Goal: Task Accomplishment & Management: Manage account settings

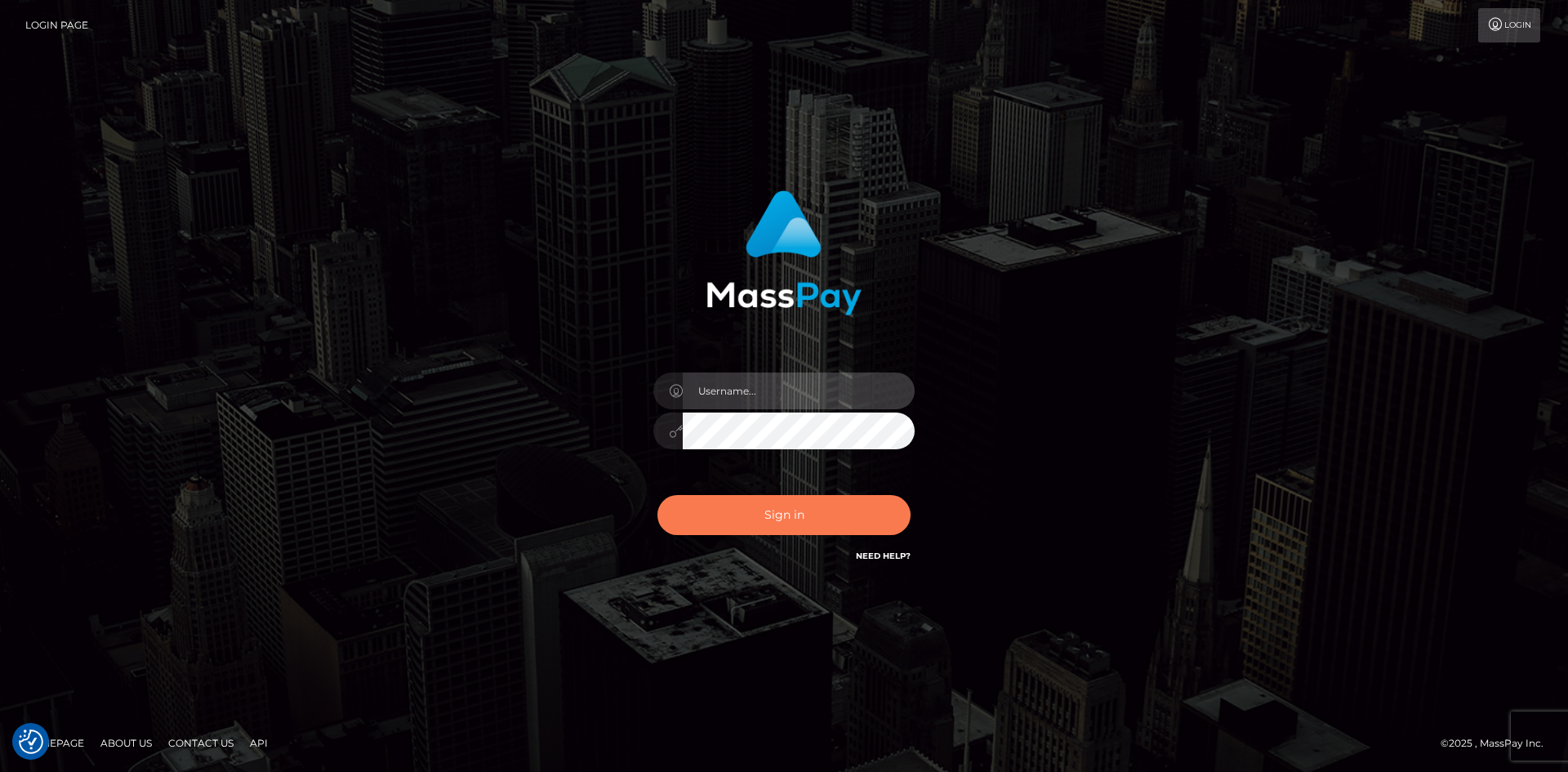
type input "tinan"
click at [818, 516] on button "Sign in" at bounding box center [784, 515] width 253 height 40
type input "tinan"
click at [818, 516] on button "Sign in" at bounding box center [784, 515] width 253 height 40
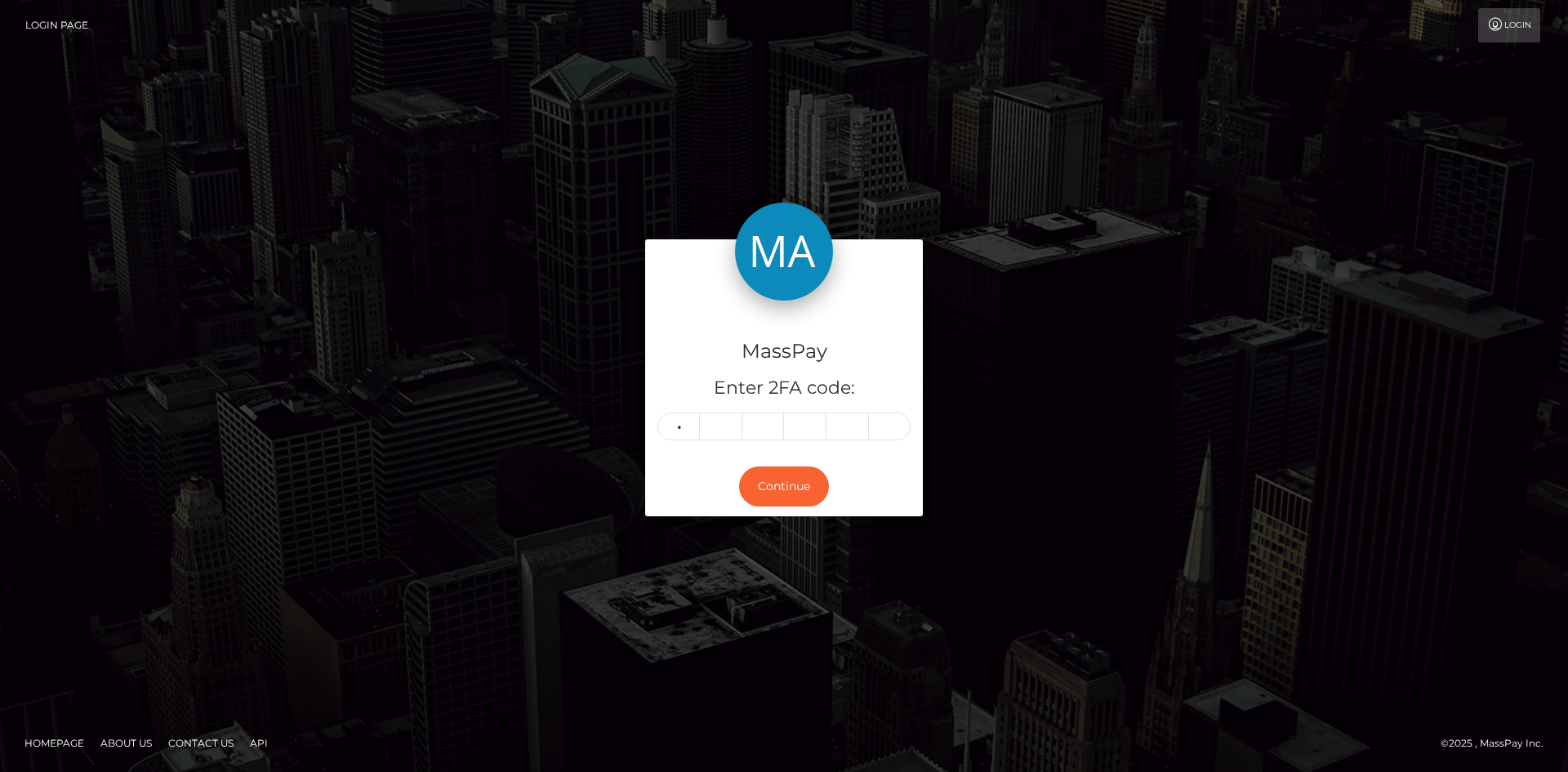
type input "7"
type input "6"
type input "8"
type input "2"
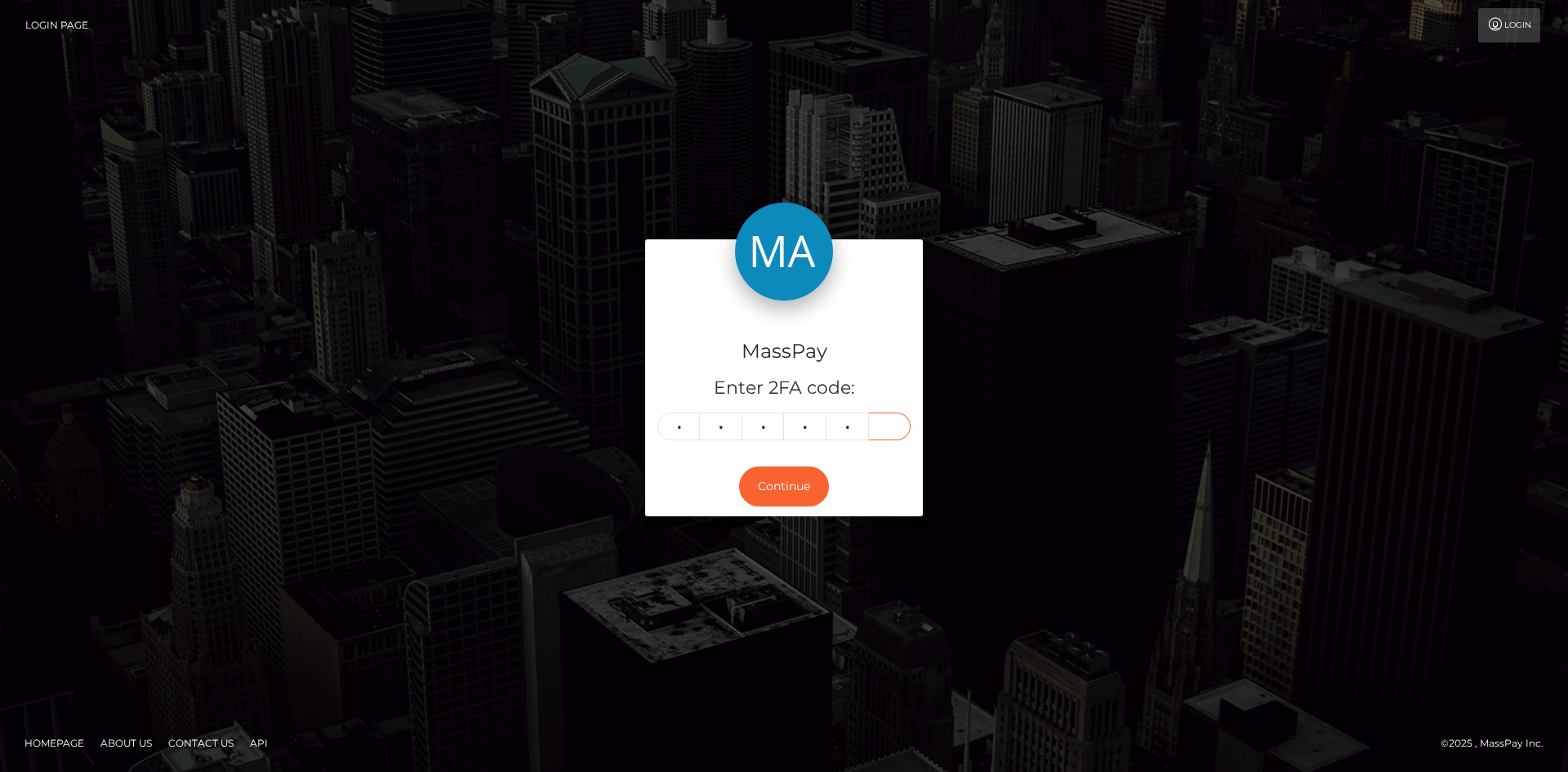
type input "0"
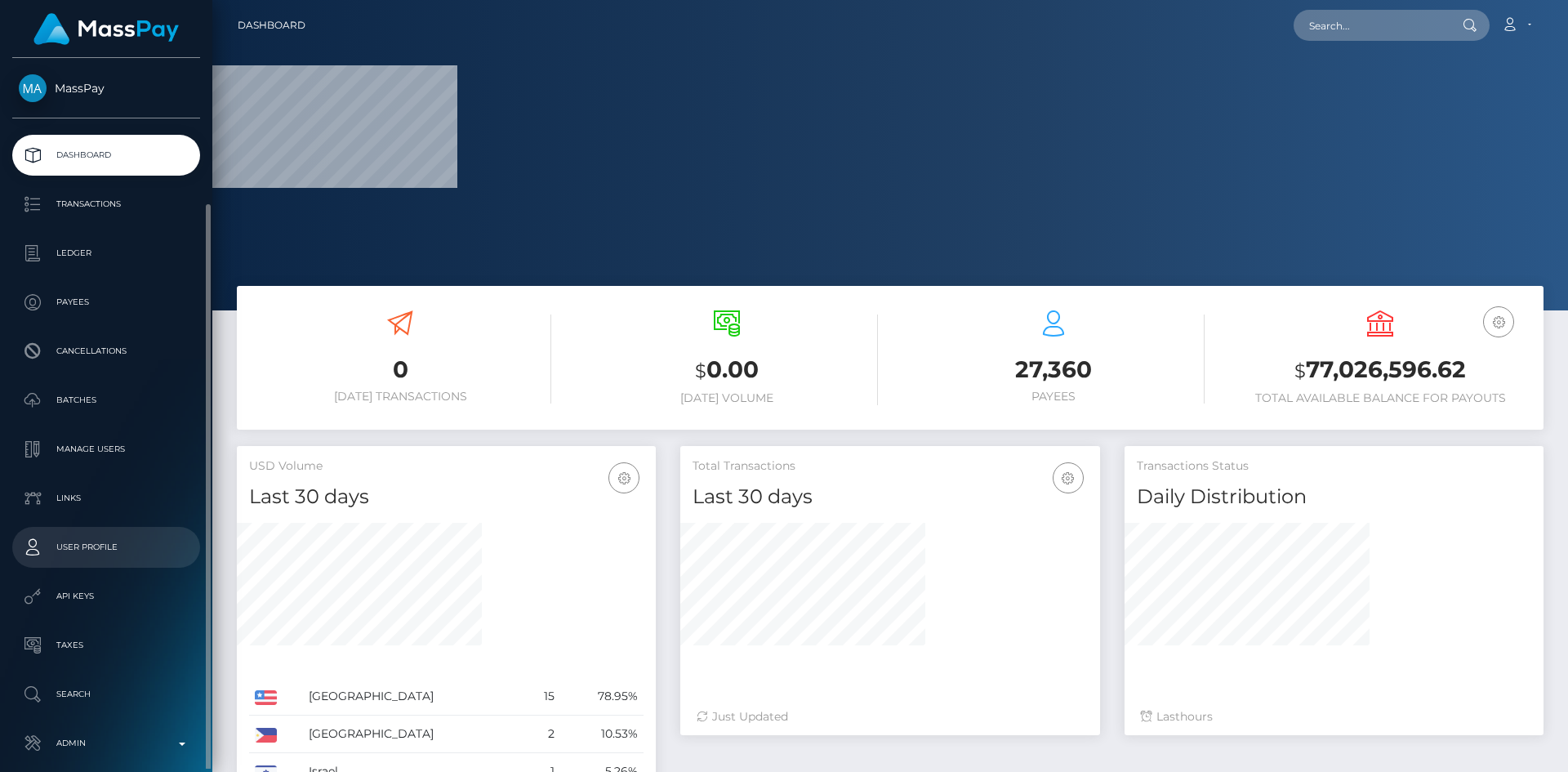
scroll to position [77, 0]
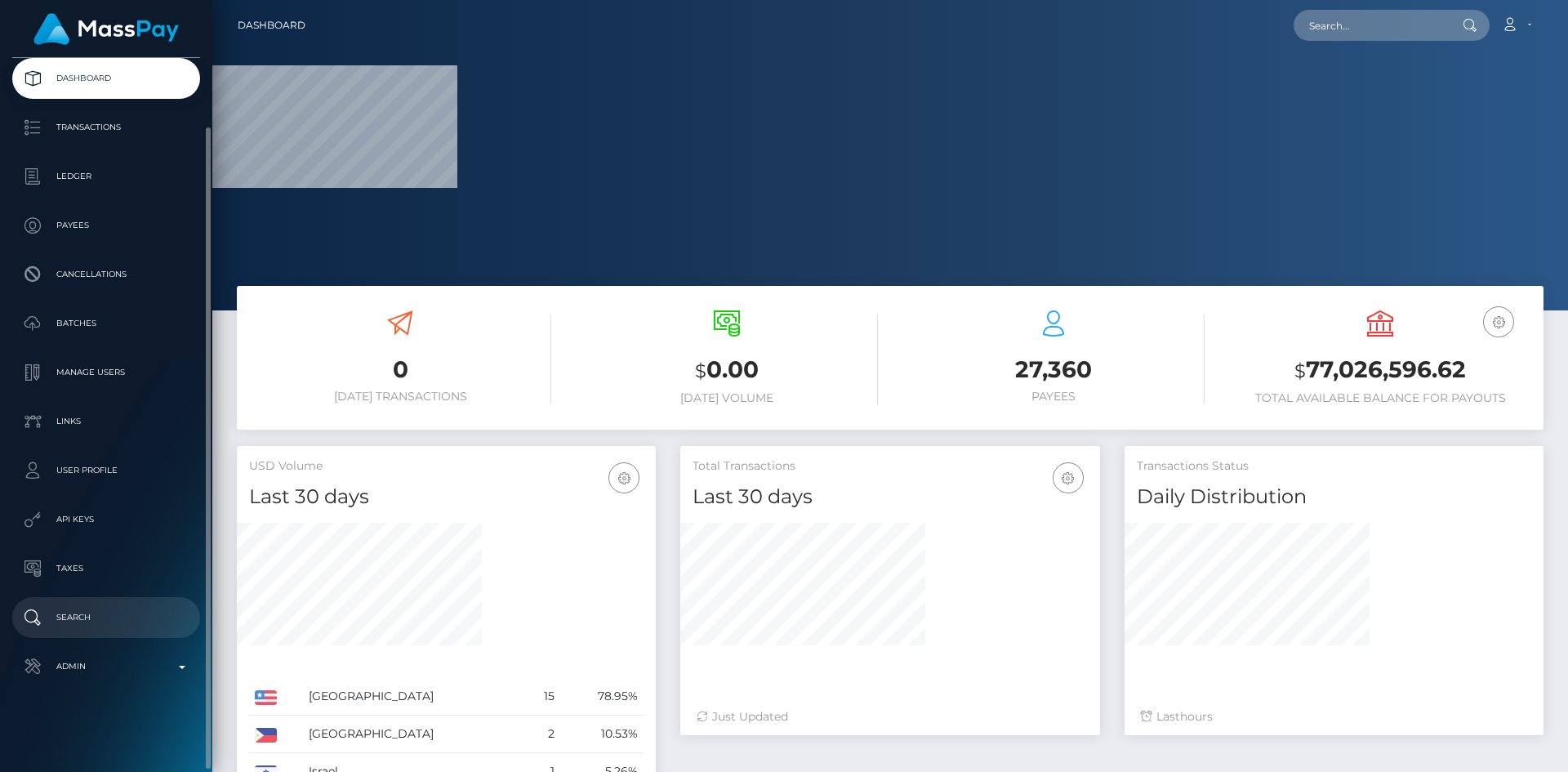
click at [108, 599] on link "Search" at bounding box center [107, 618] width 188 height 41
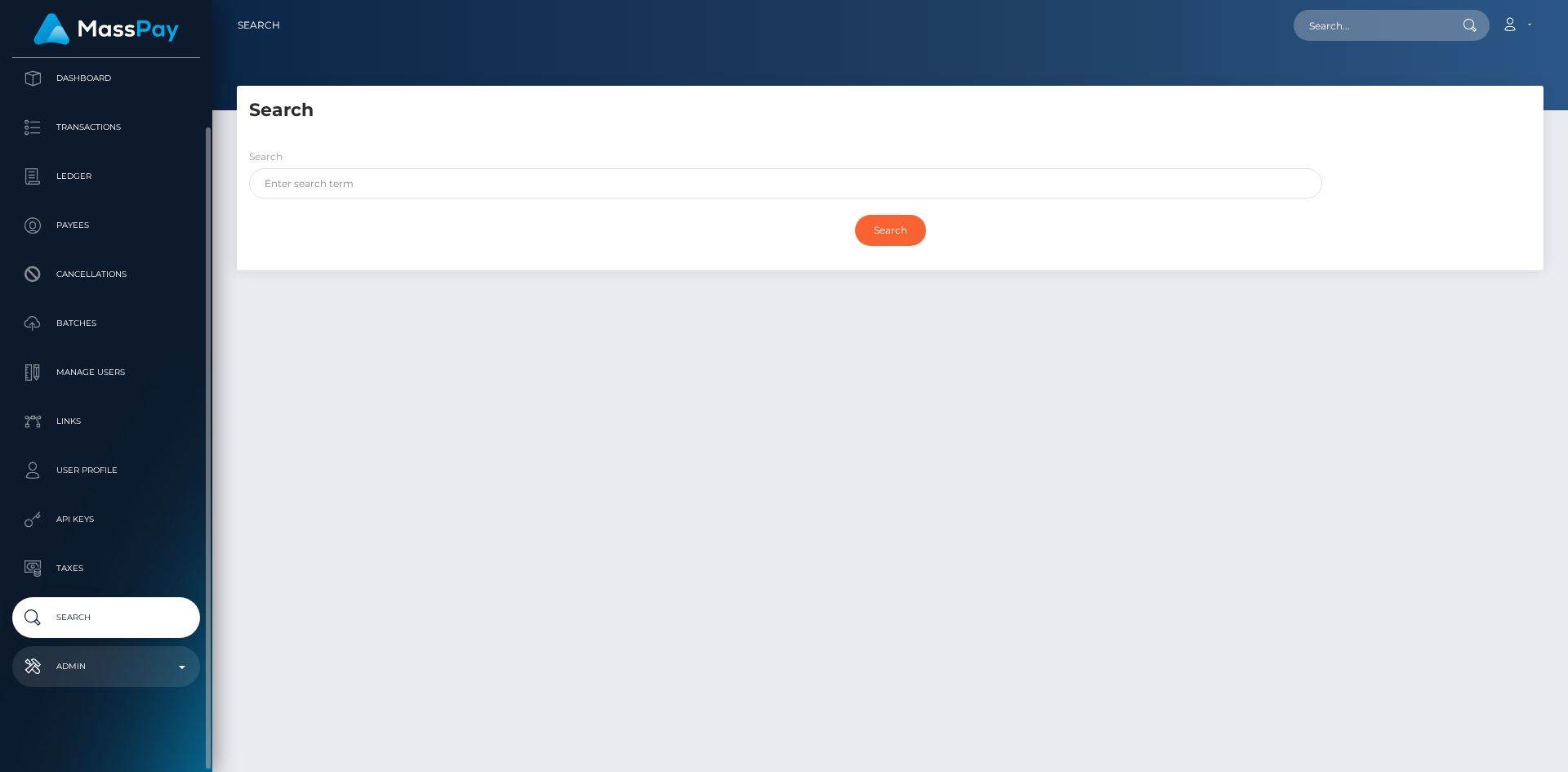
click at [112, 673] on p "Admin" at bounding box center [106, 665] width 175 height 24
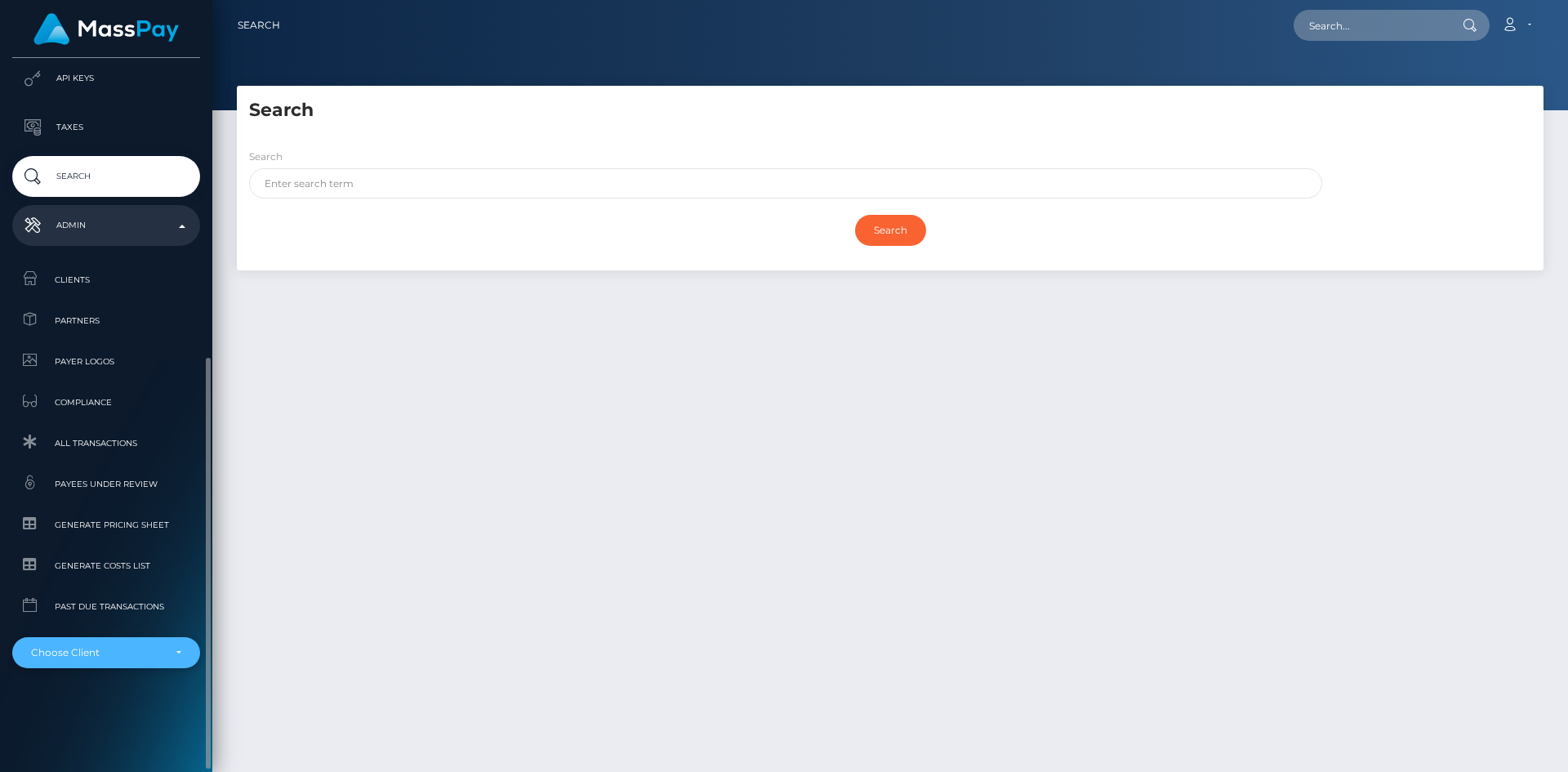
click at [116, 655] on div "Choose Client" at bounding box center [97, 652] width 132 height 13
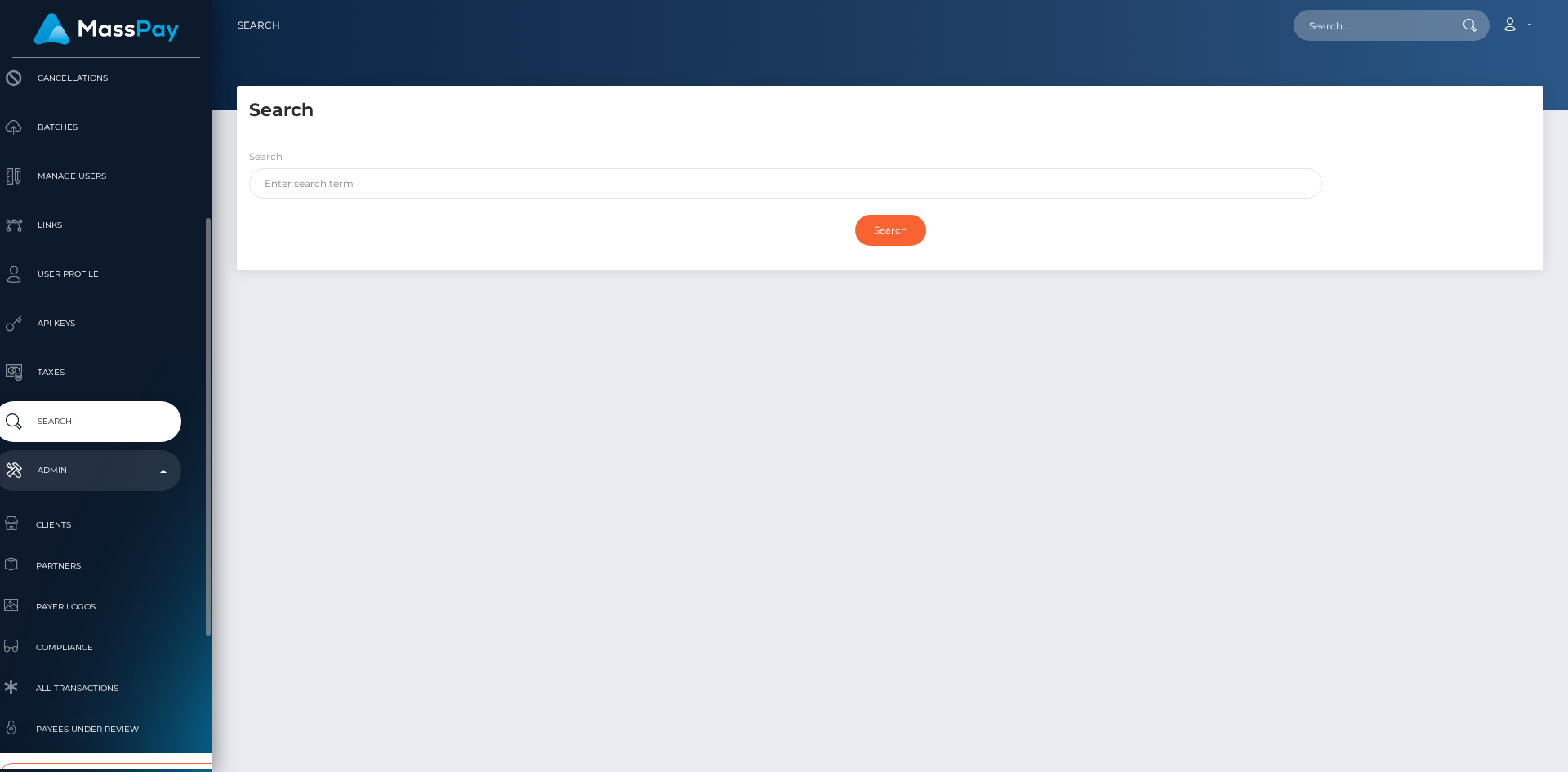
scroll to position [499, 19]
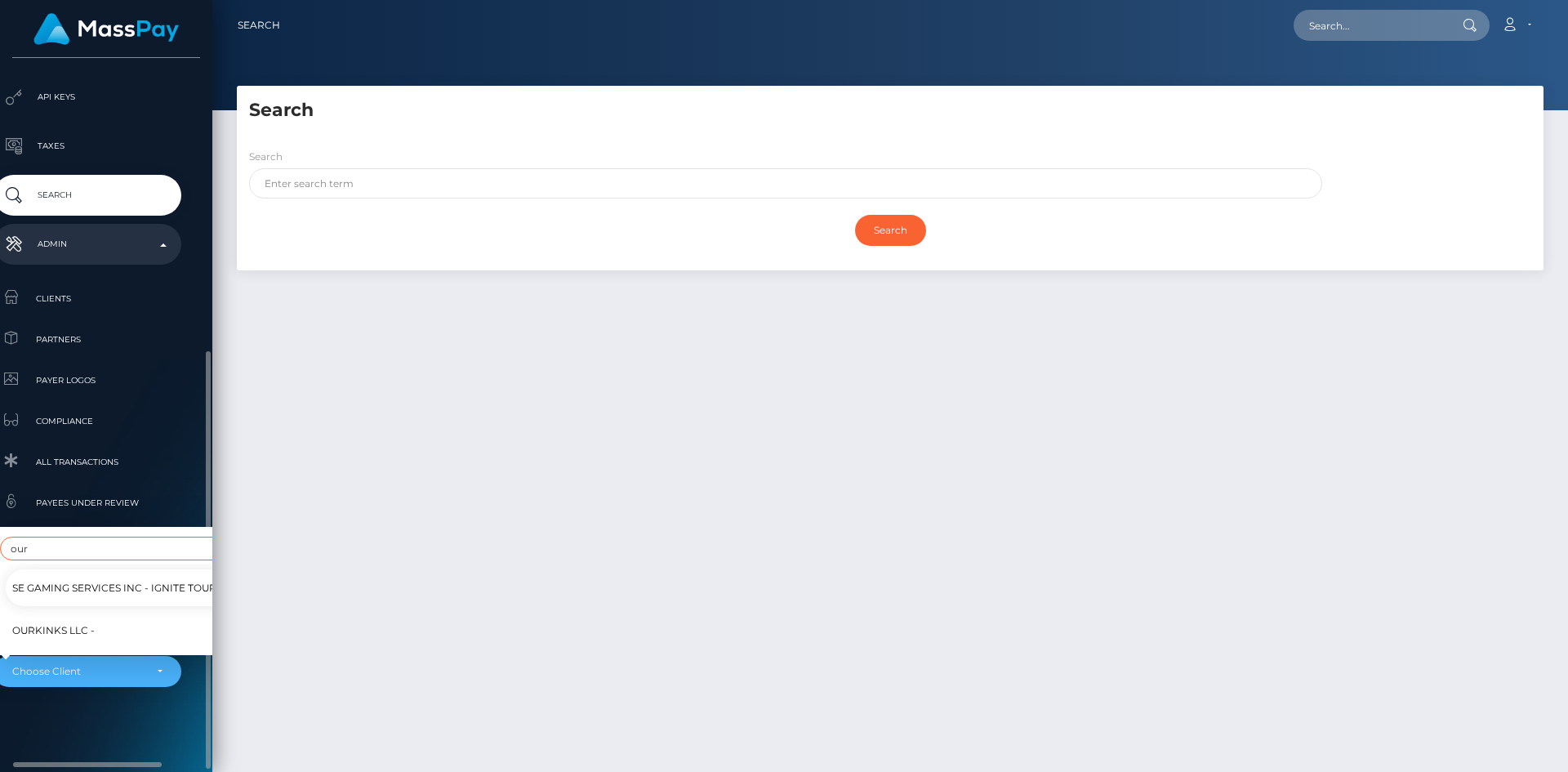
type input "our"
click at [100, 622] on link "Ourkinks LLC -" at bounding box center [151, 630] width 292 height 37
select select "233"
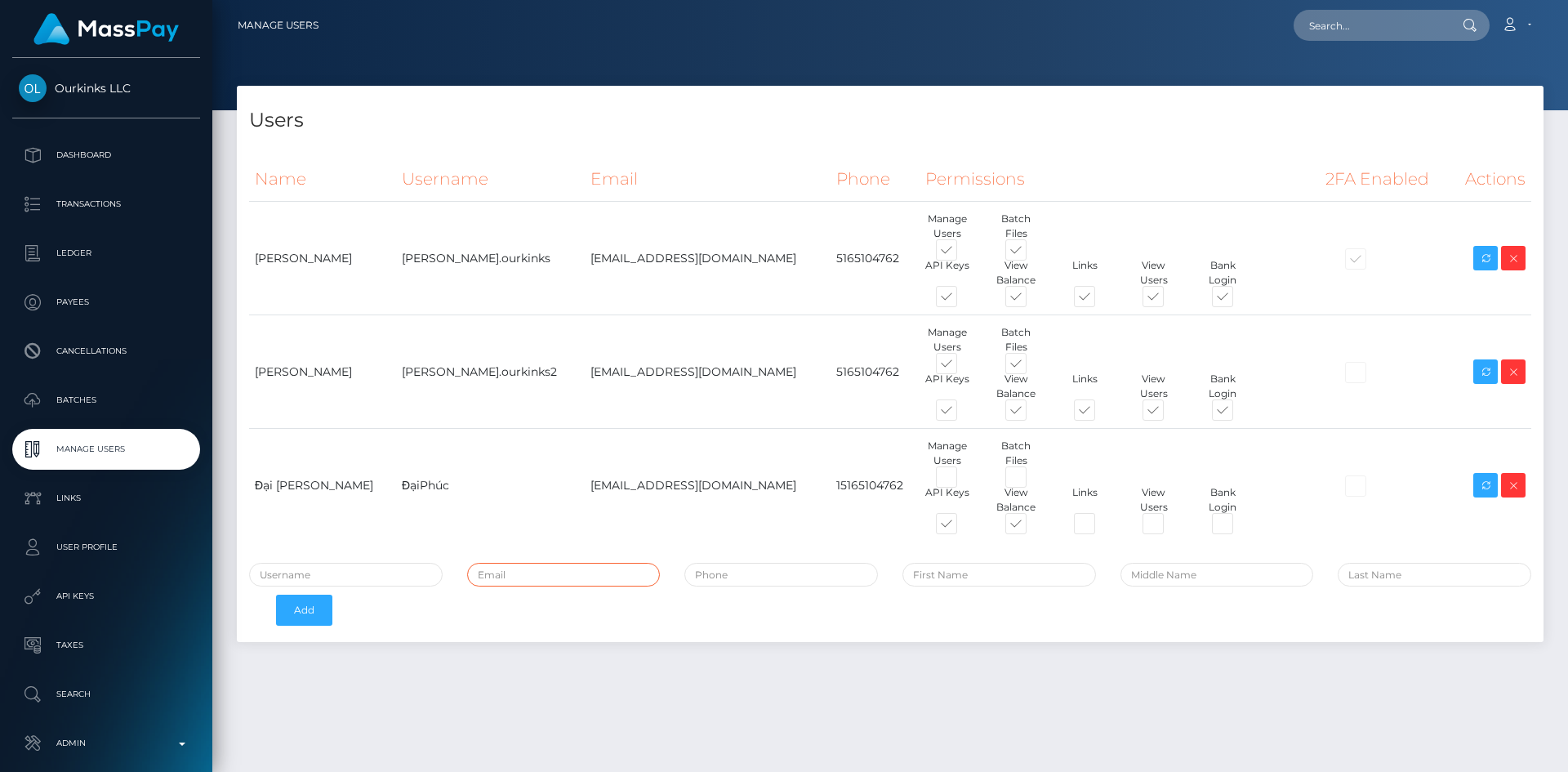
paste input "[EMAIL_ADDRESS][DOMAIN_NAME]"
type input "[EMAIL_ADDRESS][DOMAIN_NAME]"
paste input "[EMAIL_ADDRESS][DOMAIN_NAME]"
type input "[EMAIL_ADDRESS][DOMAIN_NAME]"
click at [1510, 255] on icon at bounding box center [1513, 258] width 20 height 21
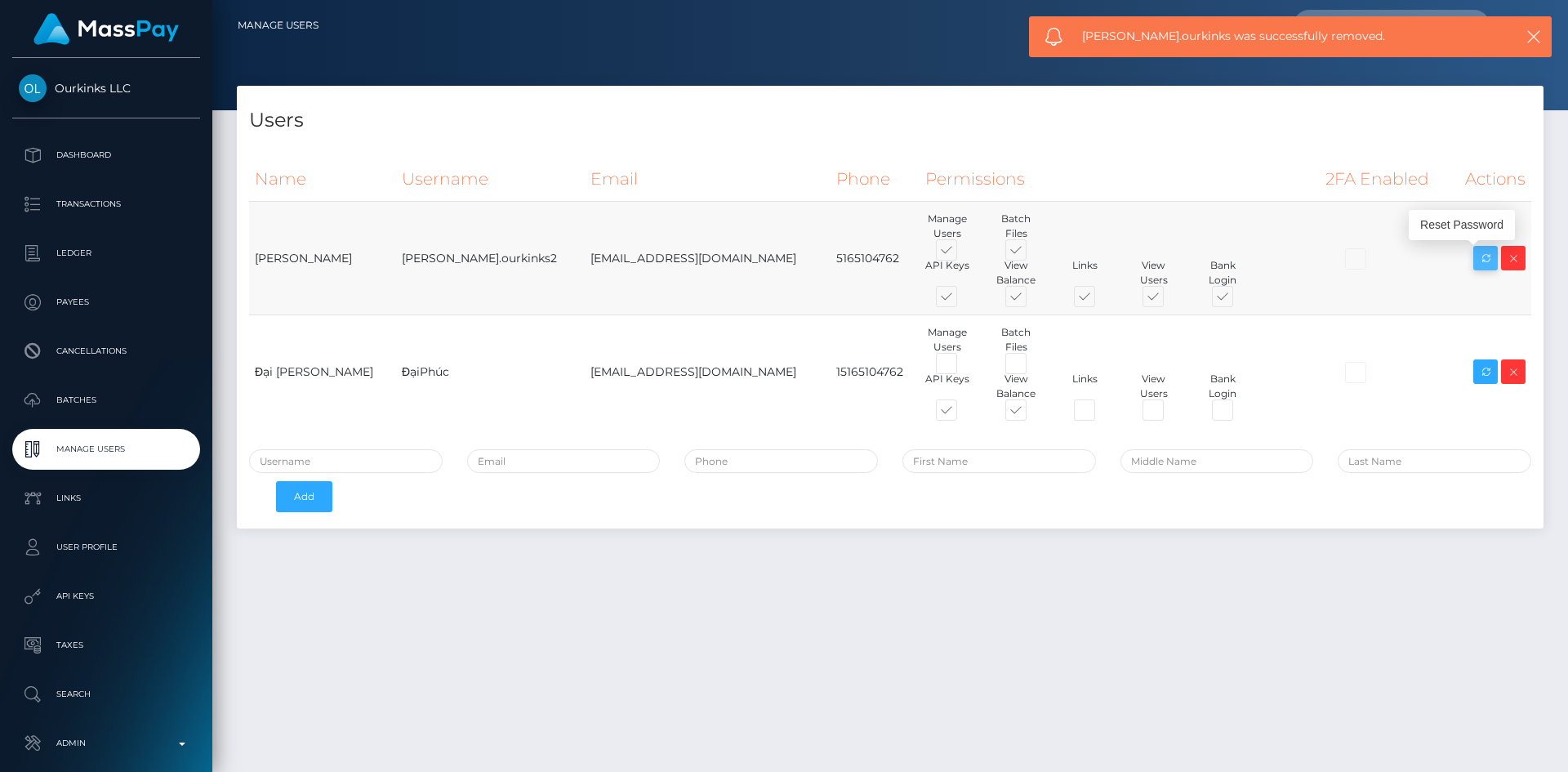
click at [1480, 256] on icon at bounding box center [1486, 258] width 20 height 21
